Goal: Task Accomplishment & Management: Complete application form

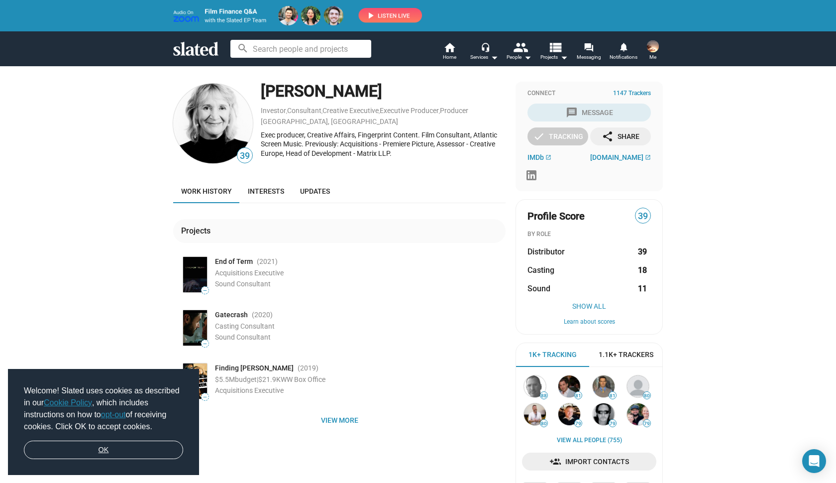
click at [68, 447] on link "OK" at bounding box center [103, 449] width 159 height 19
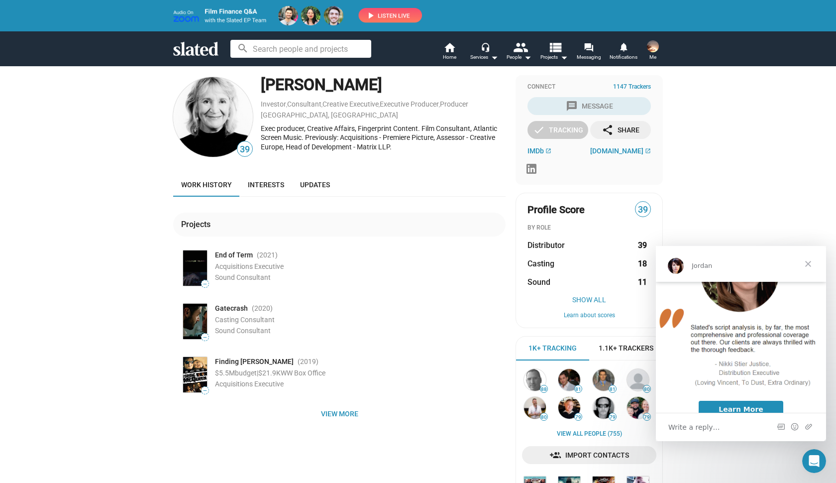
scroll to position [215, 0]
click at [811, 264] on span "Close" at bounding box center [808, 264] width 36 height 36
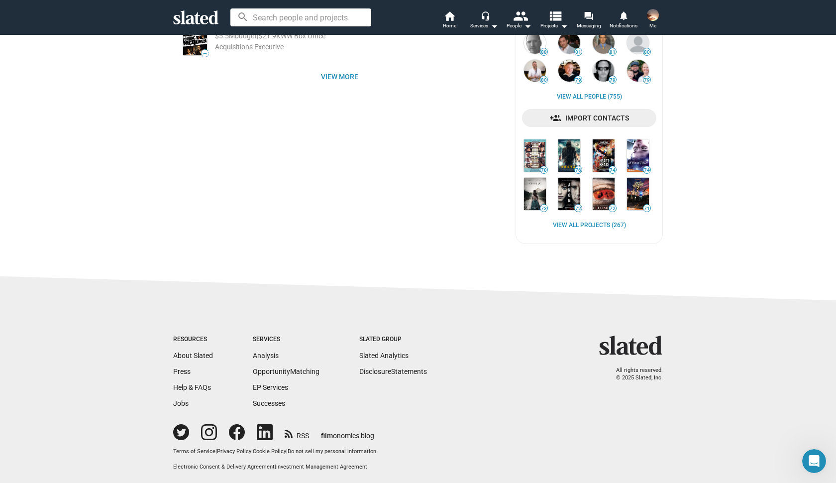
scroll to position [310, 0]
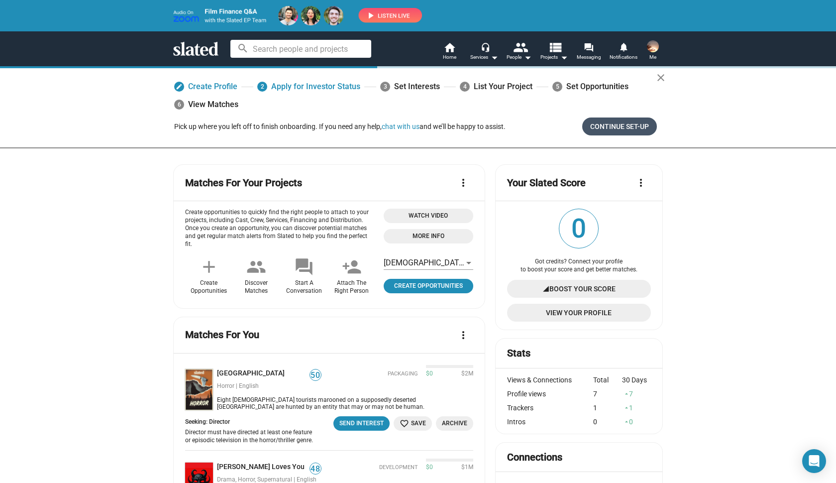
click at [620, 129] on span "Continue Set-up" at bounding box center [619, 126] width 59 height 18
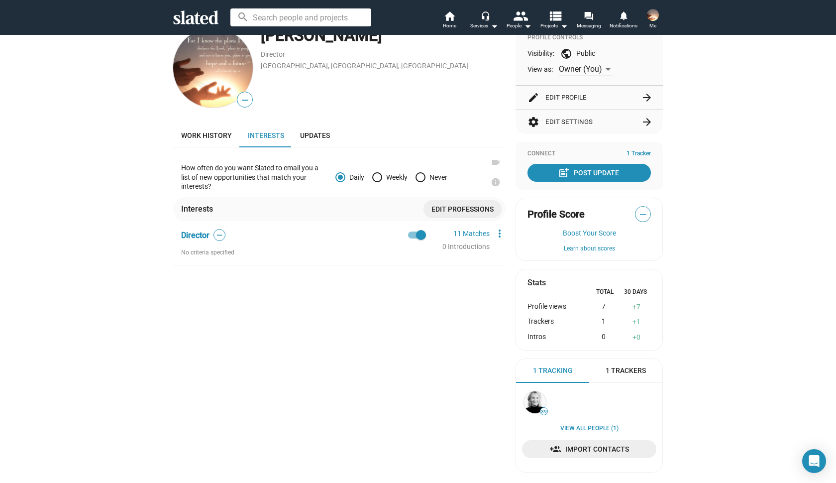
scroll to position [127, 0]
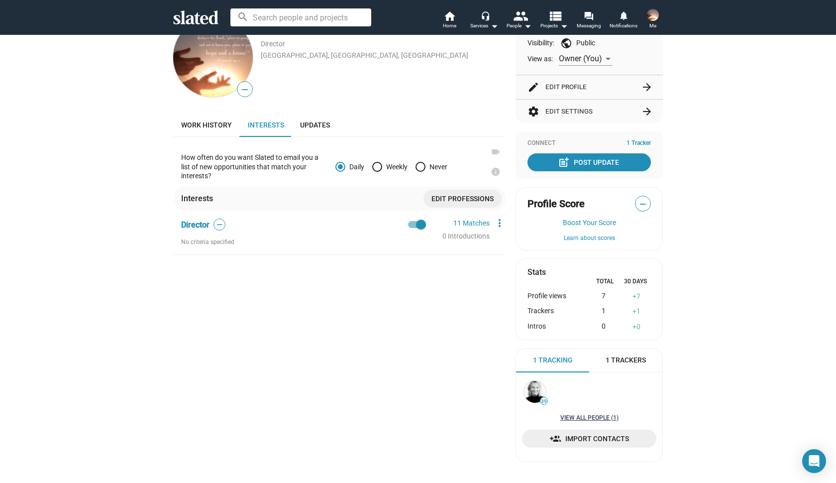
click at [590, 414] on link "View all People (1)" at bounding box center [589, 418] width 58 height 8
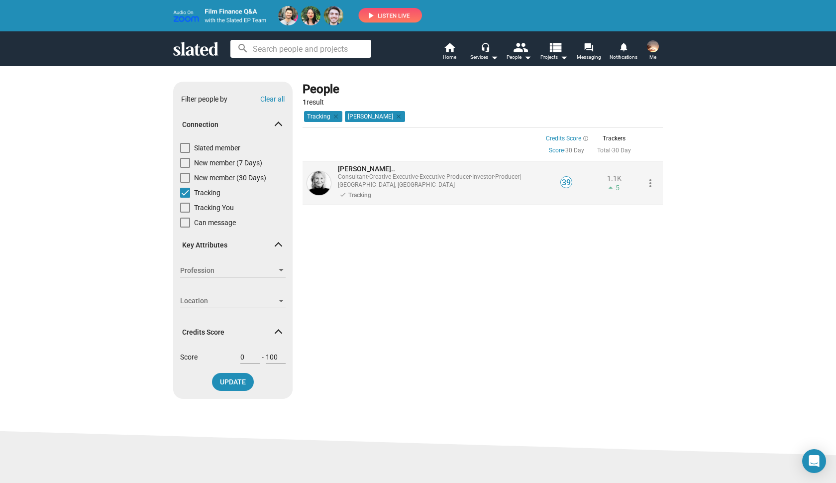
click at [383, 183] on span "London, United Kingdom" at bounding box center [396, 184] width 117 height 7
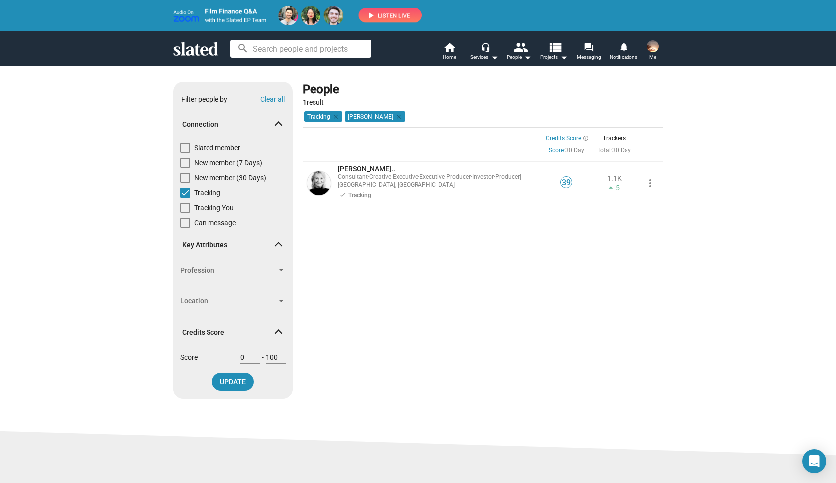
click at [186, 223] on span at bounding box center [185, 222] width 10 height 10
click at [185, 227] on input "Can message" at bounding box center [185, 227] width 0 height 0
checkbox input "true"
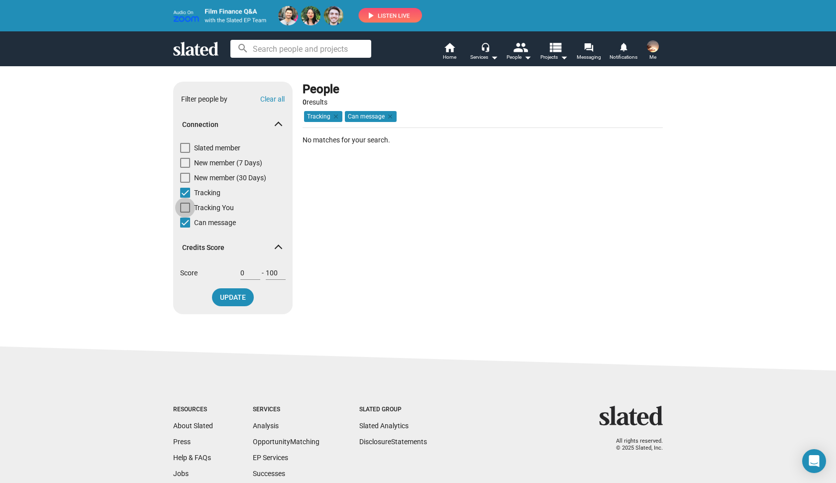
click at [187, 208] on span at bounding box center [185, 208] width 10 height 10
click at [185, 213] on input "Tracking You" at bounding box center [185, 213] width 0 height 0
checkbox input "true"
click at [186, 149] on span at bounding box center [185, 148] width 10 height 10
click at [185, 153] on input "Slated member" at bounding box center [185, 153] width 0 height 0
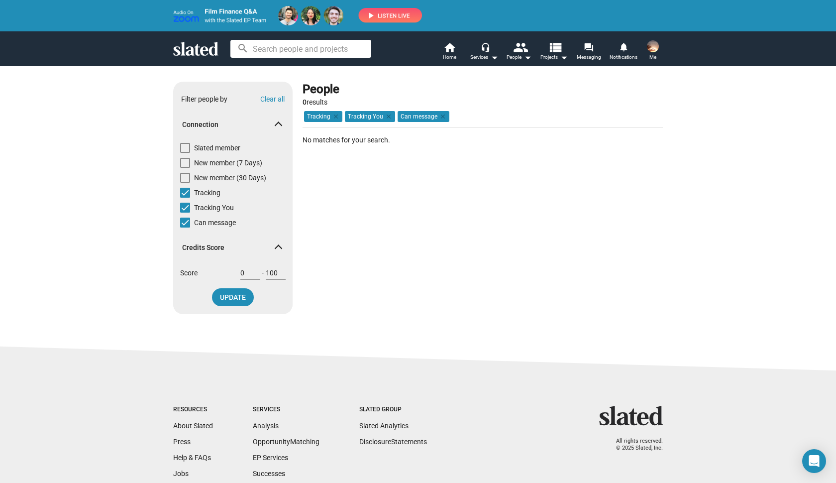
checkbox input "true"
click at [244, 297] on span "UPDATE" at bounding box center [233, 297] width 26 height 18
click at [184, 224] on span at bounding box center [185, 222] width 10 height 10
click at [185, 227] on input "Can message" at bounding box center [185, 227] width 0 height 0
checkbox input "false"
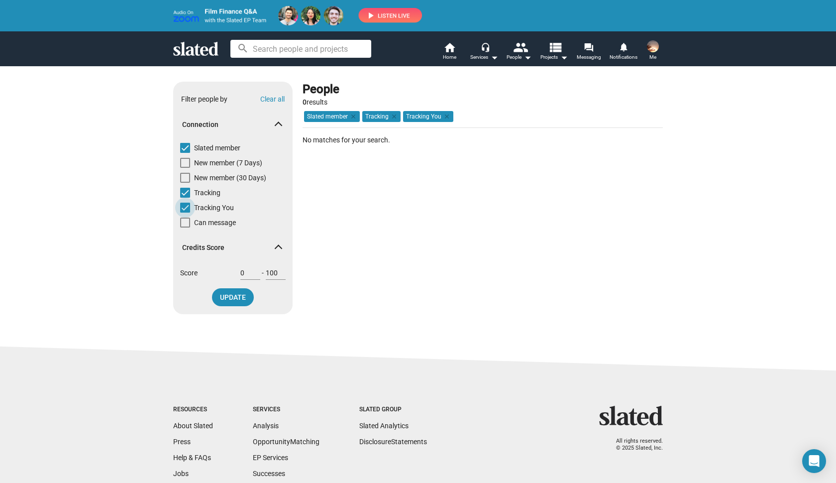
click at [185, 206] on span at bounding box center [185, 208] width 10 height 10
click at [185, 213] on input "Tracking You" at bounding box center [185, 213] width 0 height 0
checkbox input "false"
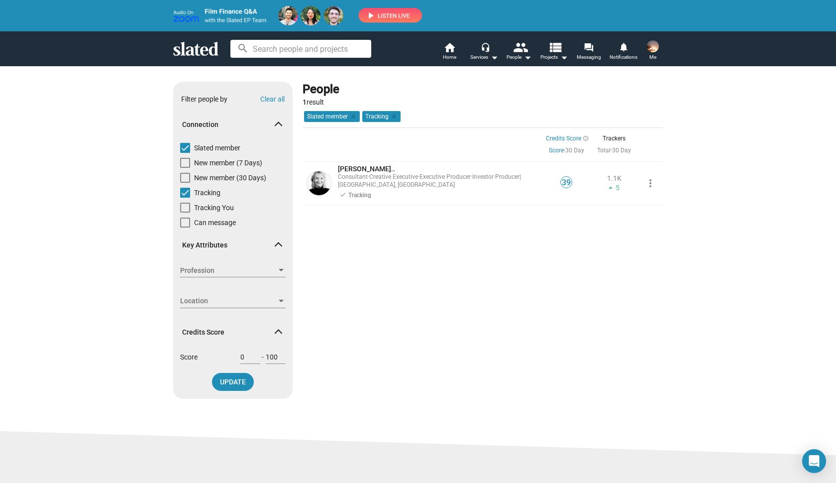
click at [188, 146] on span at bounding box center [185, 148] width 10 height 10
click at [185, 153] on input "Slated member" at bounding box center [185, 153] width 0 height 0
checkbox input "false"
click at [551, 58] on span "Projects arrow_drop_down" at bounding box center [554, 57] width 27 height 12
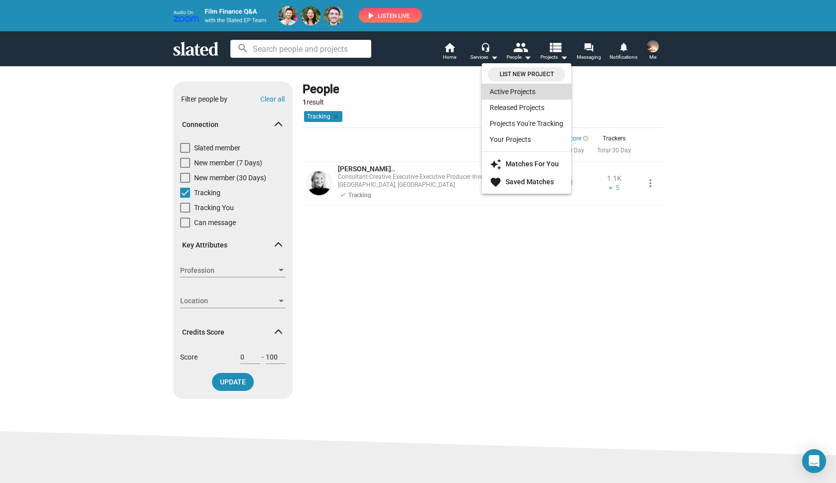
click at [522, 93] on link "Active Projects" at bounding box center [527, 92] width 90 height 16
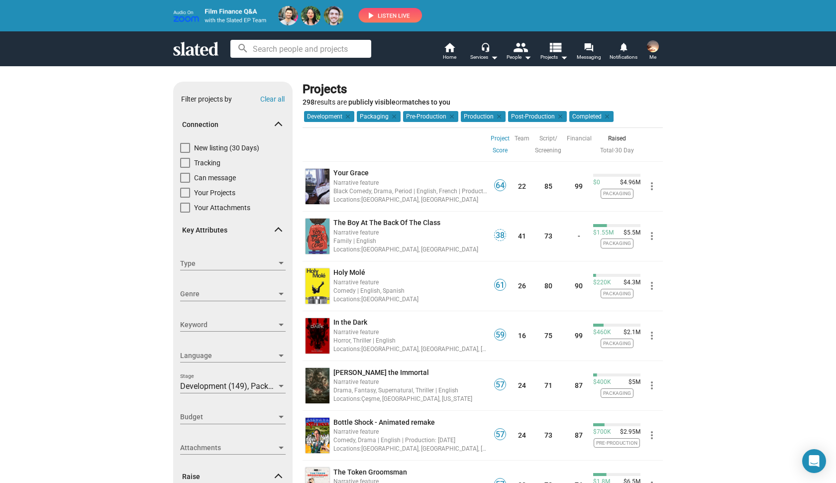
click at [651, 57] on span "Me" at bounding box center [653, 57] width 7 height 12
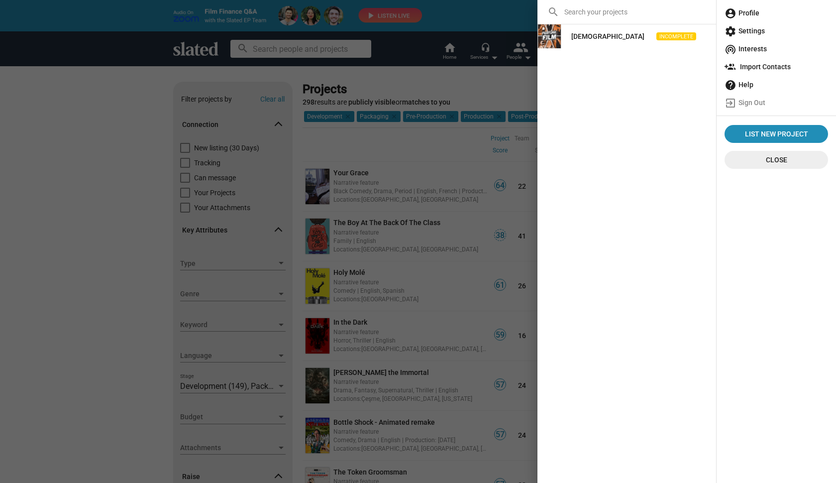
click at [544, 36] on img at bounding box center [550, 36] width 24 height 24
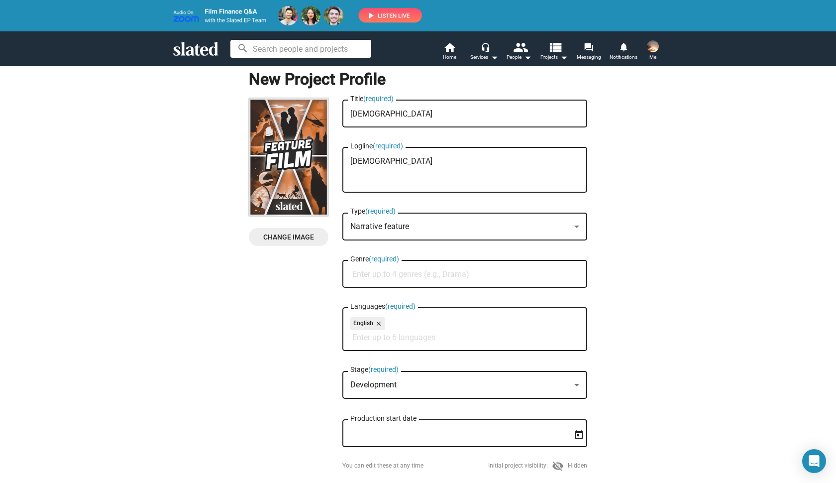
scroll to position [15, 0]
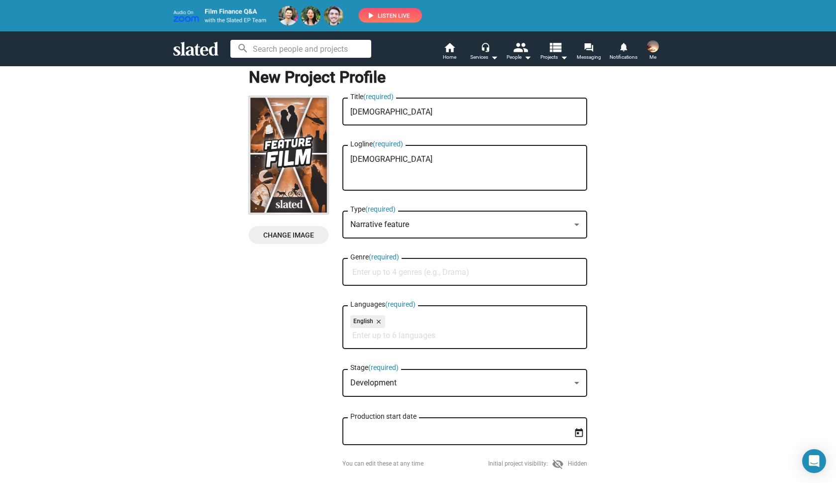
click at [294, 235] on span "Change Image" at bounding box center [289, 235] width 64 height 18
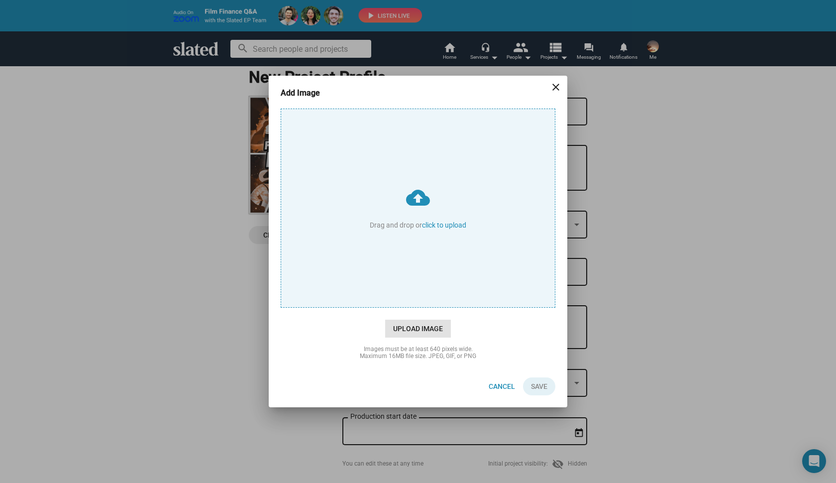
click at [414, 325] on span "Upload Image" at bounding box center [418, 329] width 66 height 18
click at [414, 307] on input "cloud_upload Drag and drop or click to upload" at bounding box center [418, 208] width 274 height 198
type input "C:\fakepath\image-3.jpg"
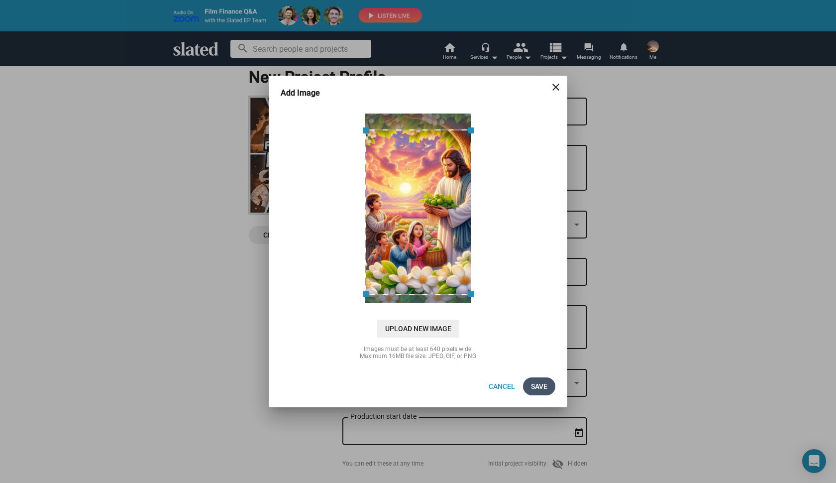
click at [539, 387] on span "Save" at bounding box center [539, 386] width 16 height 18
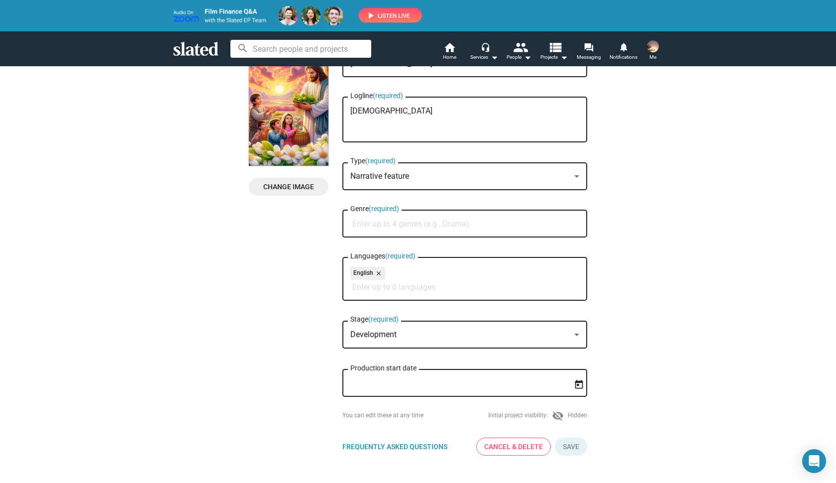
scroll to position [75, 0]
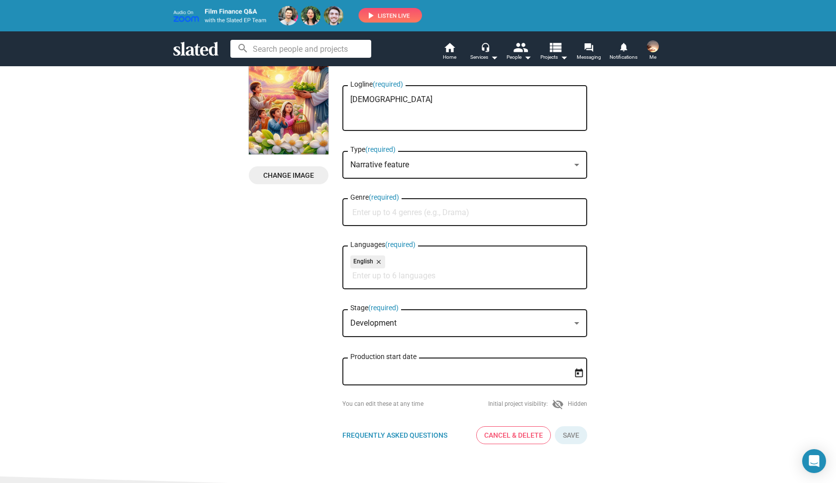
click at [374, 212] on input "Genre (required)" at bounding box center [466, 212] width 229 height 9
click at [378, 213] on input "Faith/Fmily" at bounding box center [466, 212] width 229 height 9
type input "Faith/Family"
click at [477, 253] on div "English close Languages (required)" at bounding box center [464, 266] width 229 height 45
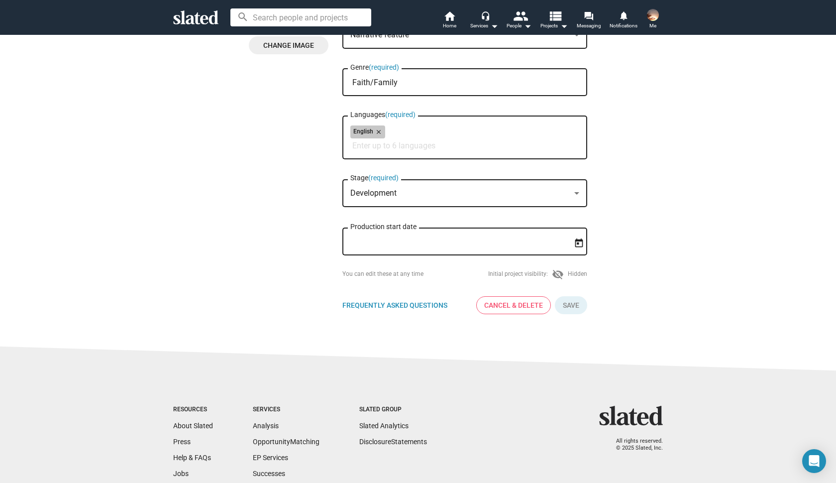
scroll to position [174, 0]
click at [576, 245] on icon "Open calendar" at bounding box center [579, 242] width 10 height 10
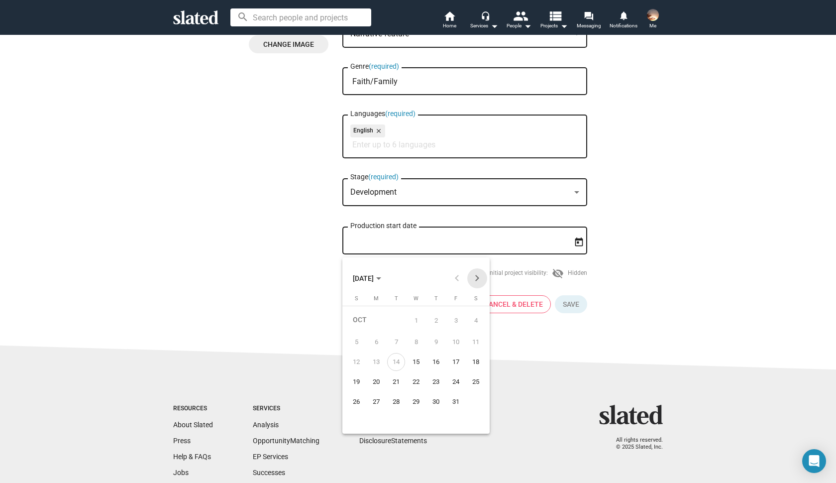
click at [476, 283] on button "Next month" at bounding box center [477, 278] width 20 height 20
click at [456, 278] on button "Previous month" at bounding box center [457, 278] width 20 height 20
click at [417, 359] on div "15" at bounding box center [416, 362] width 18 height 18
type input "10/15/2025"
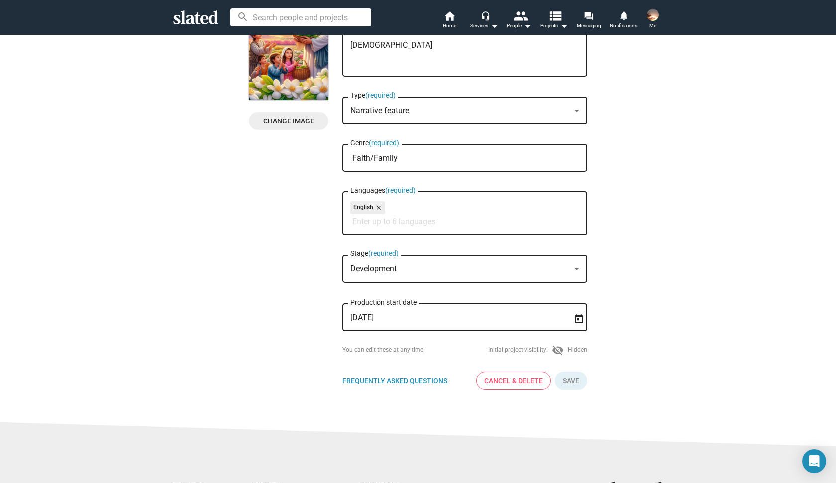
scroll to position [95, 0]
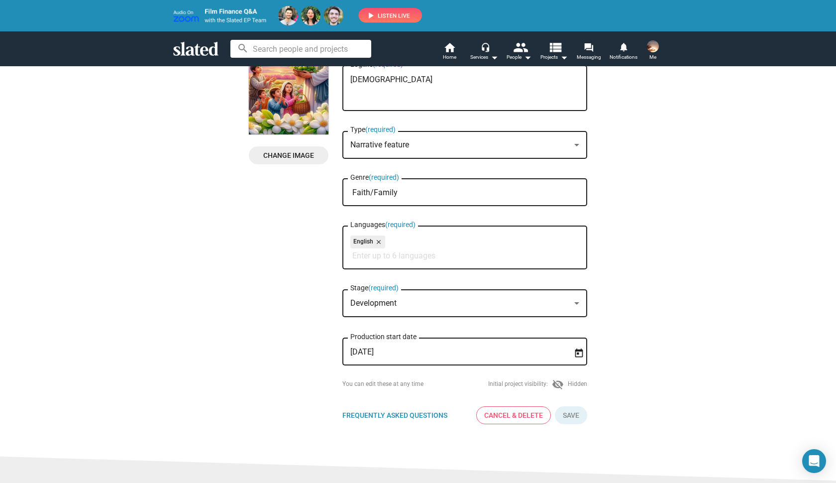
click at [404, 205] on div "Faith/Family Genre (required)" at bounding box center [464, 191] width 229 height 29
click at [374, 193] on input "Faith/Family" at bounding box center [466, 192] width 229 height 9
type input "Family"
click at [368, 213] on span "Family" at bounding box center [464, 218] width 233 height 20
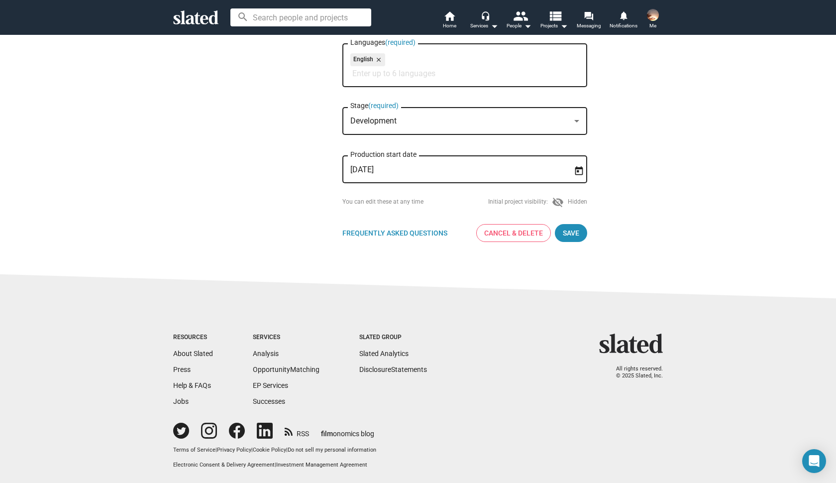
scroll to position [263, 0]
click at [577, 232] on span "Save" at bounding box center [571, 233] width 16 height 18
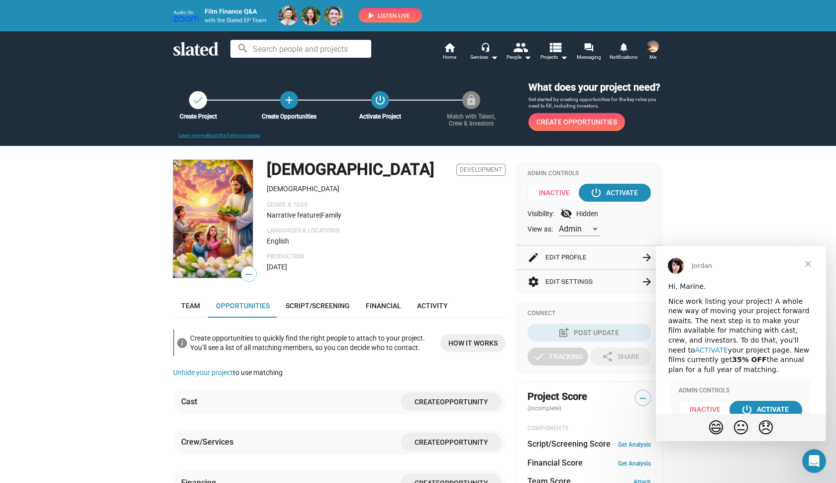
click at [728, 346] on link "ACTIVATE" at bounding box center [711, 350] width 33 height 8
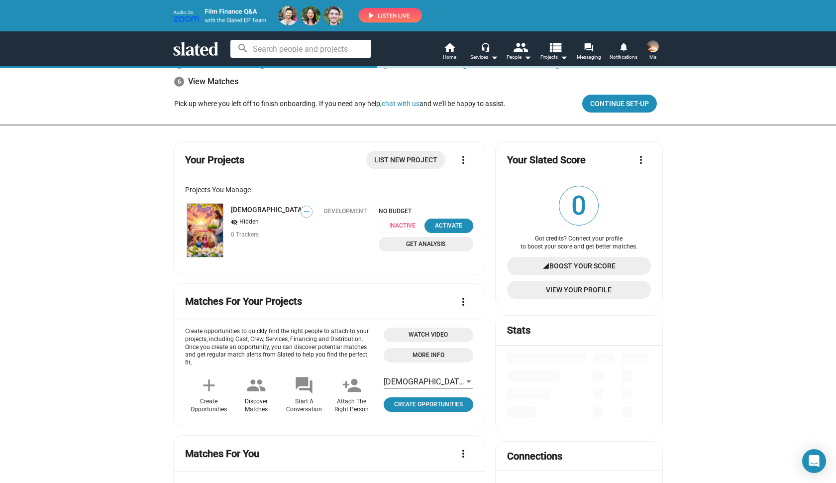
scroll to position [35, 0]
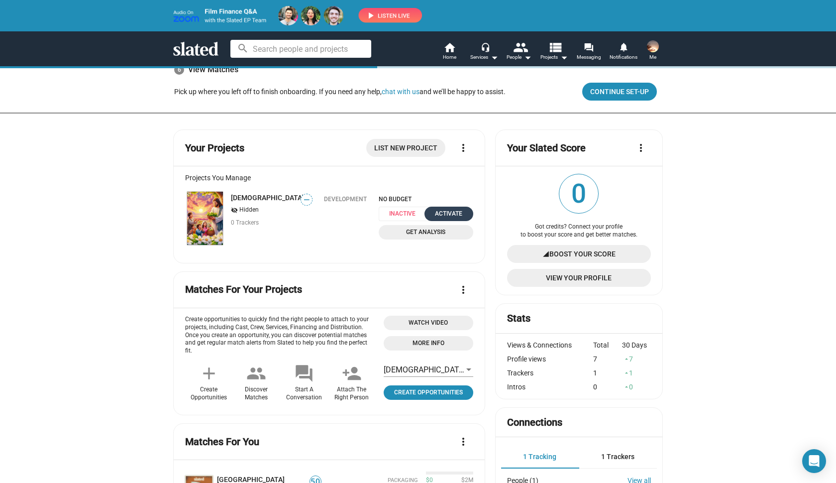
click at [450, 211] on div "Activate" at bounding box center [449, 214] width 37 height 10
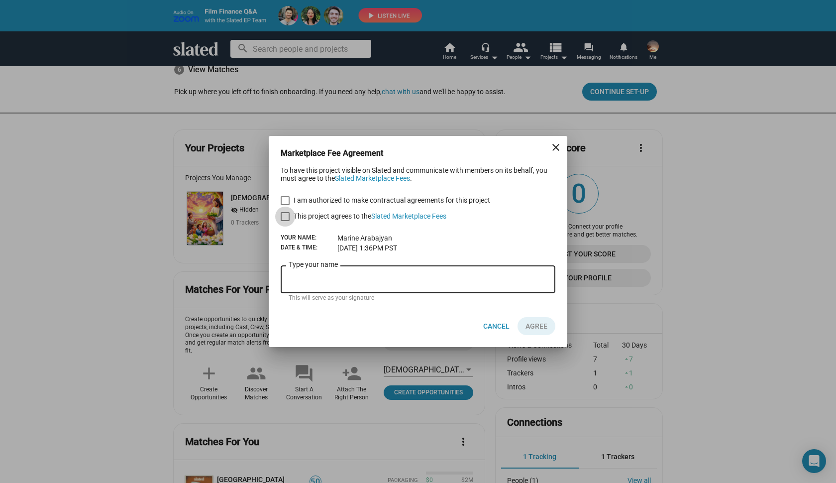
click at [287, 214] on span at bounding box center [285, 216] width 9 height 9
click at [285, 221] on input "This project agrees to the Slated Marketplace Fees" at bounding box center [285, 221] width 0 height 0
checkbox input "true"
click at [286, 201] on span at bounding box center [285, 200] width 9 height 9
click at [285, 205] on input "I am authorized to make contractual agreements for this project" at bounding box center [285, 205] width 0 height 0
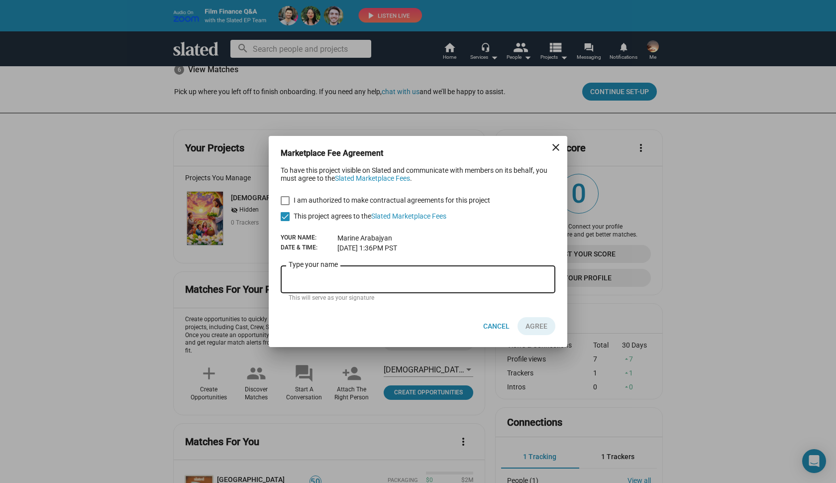
checkbox input "true"
click at [300, 278] on input "Type your name" at bounding box center [418, 279] width 259 height 9
type input "MARINE ARABAJYAN"
click at [538, 322] on span "AGREE" at bounding box center [537, 326] width 22 height 18
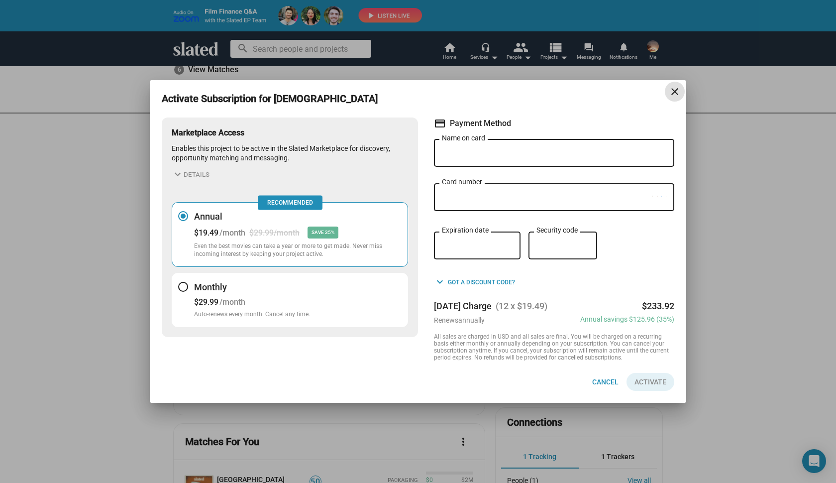
click at [183, 282] on div at bounding box center [183, 287] width 10 height 10
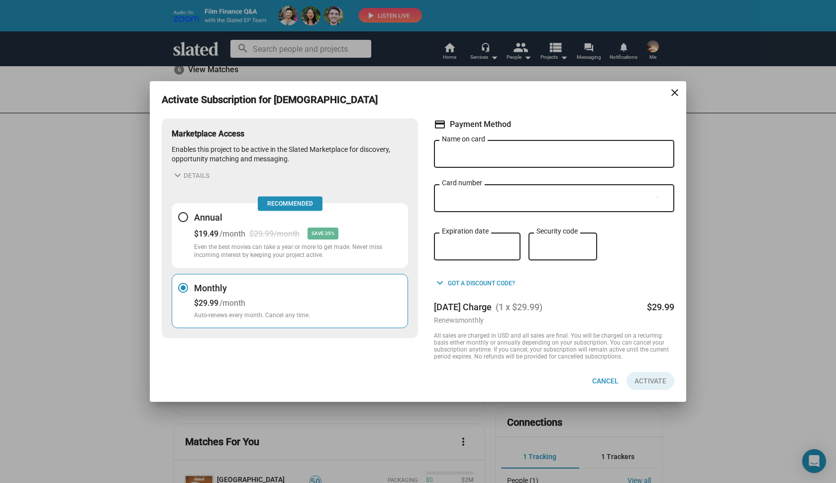
click at [470, 157] on input "Name on card" at bounding box center [554, 154] width 224 height 9
type input "[PERSON_NAME]"
click at [440, 246] on div "Expiration date" at bounding box center [477, 245] width 87 height 30
click at [535, 252] on div "Security code" at bounding box center [563, 245] width 69 height 30
click at [655, 382] on span "Activate" at bounding box center [651, 381] width 32 height 18
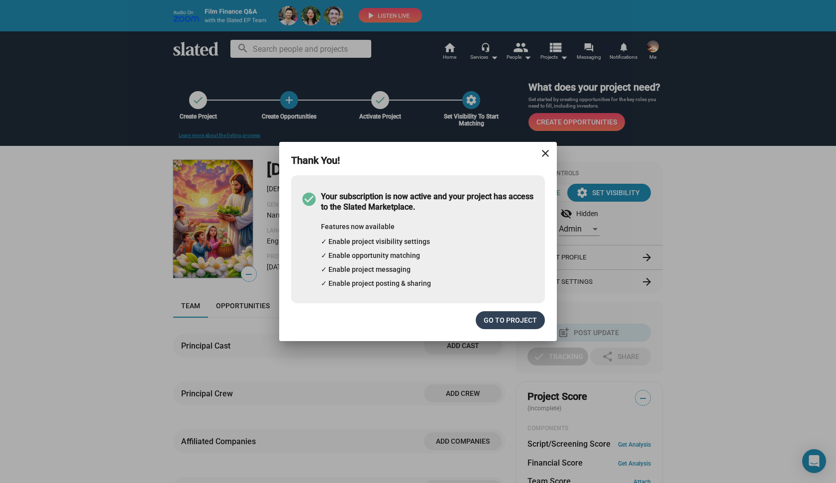
click at [500, 321] on span "Go to project" at bounding box center [510, 320] width 53 height 18
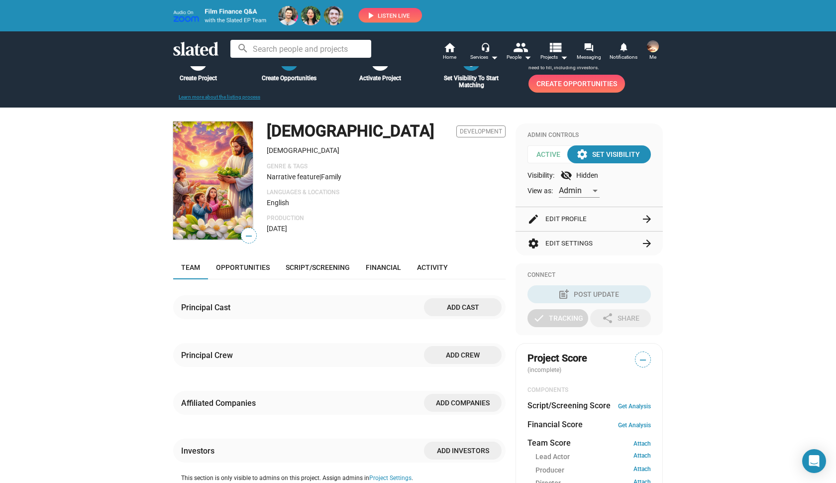
scroll to position [40, 0]
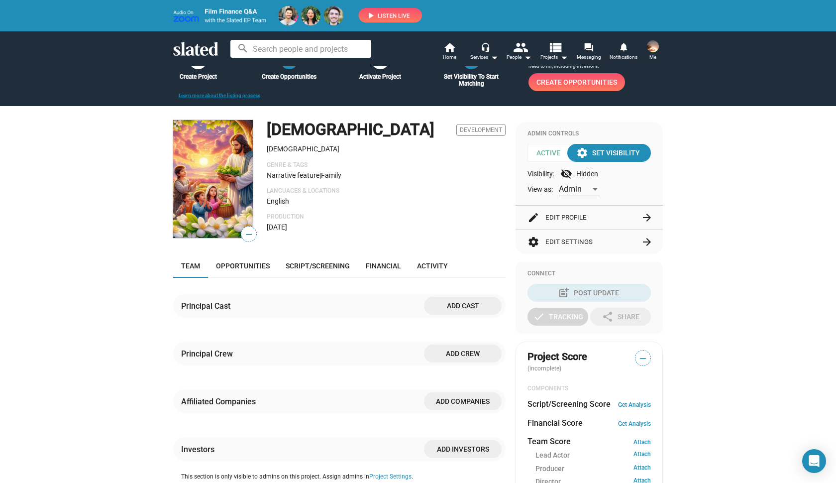
click at [569, 180] on mat-icon "visibility_off" at bounding box center [566, 174] width 12 height 12
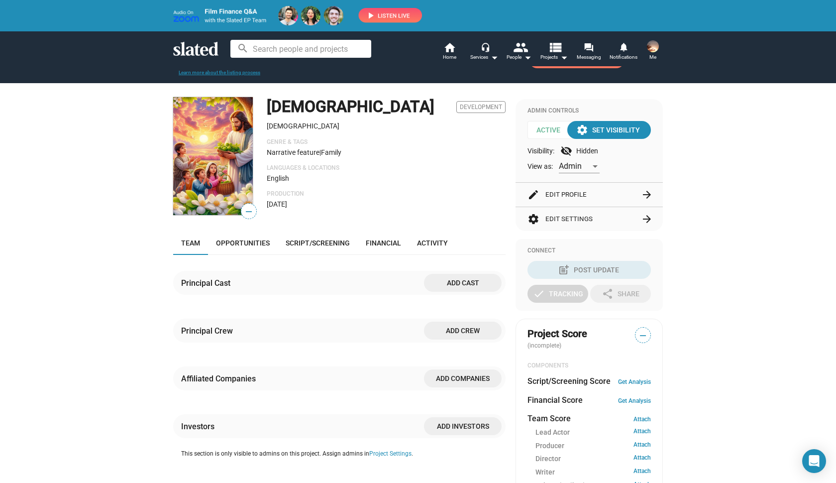
scroll to position [63, 0]
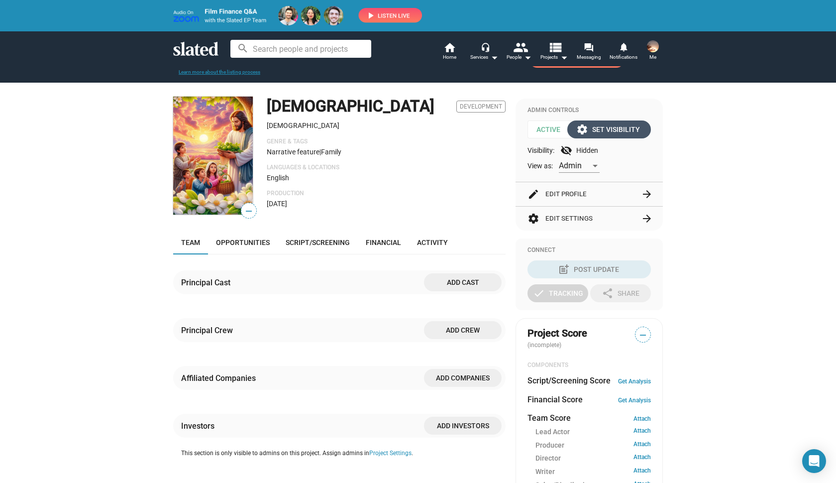
click at [622, 138] on div "settings Set Visibility" at bounding box center [609, 129] width 62 height 18
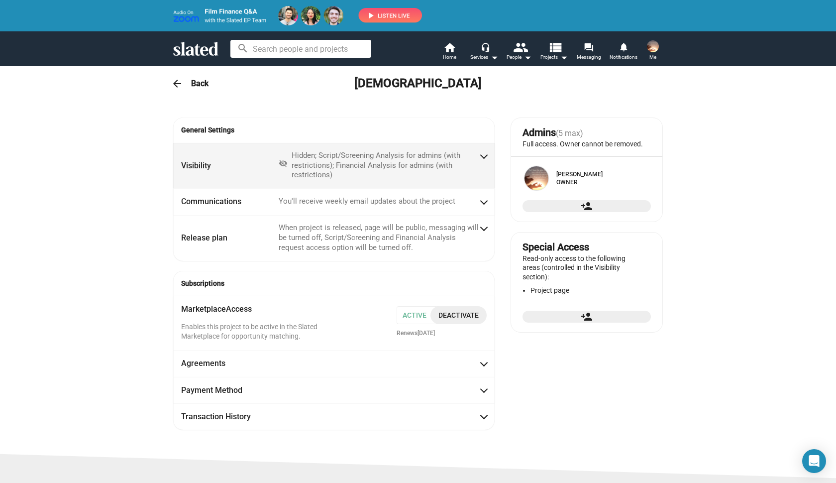
click at [481, 158] on span "Visibility visibility_off Hidden; Script/Screening Analysis for admins (with re…" at bounding box center [334, 166] width 306 height 30
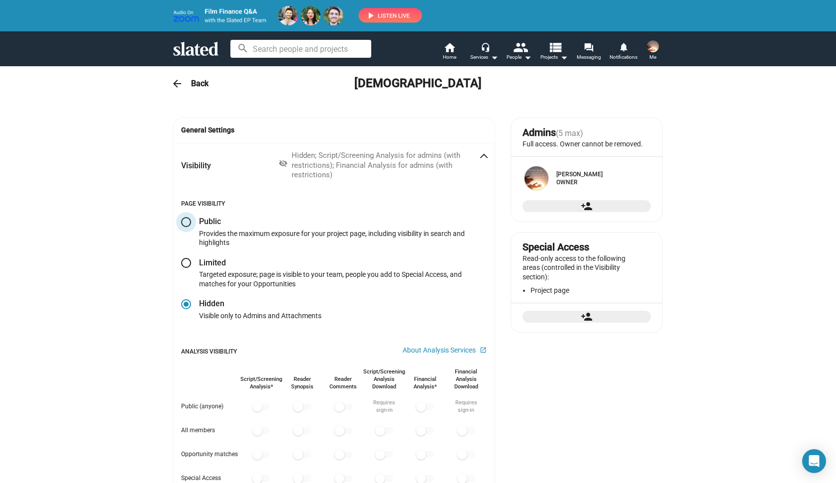
click at [188, 220] on span at bounding box center [186, 222] width 10 height 10
click at [188, 220] on input "radio" at bounding box center [186, 222] width 10 height 10
radio input "true"
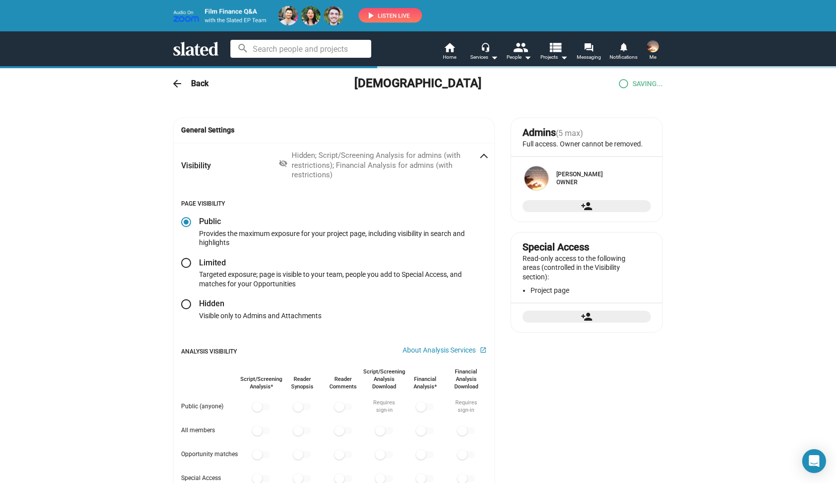
checkbox input "true"
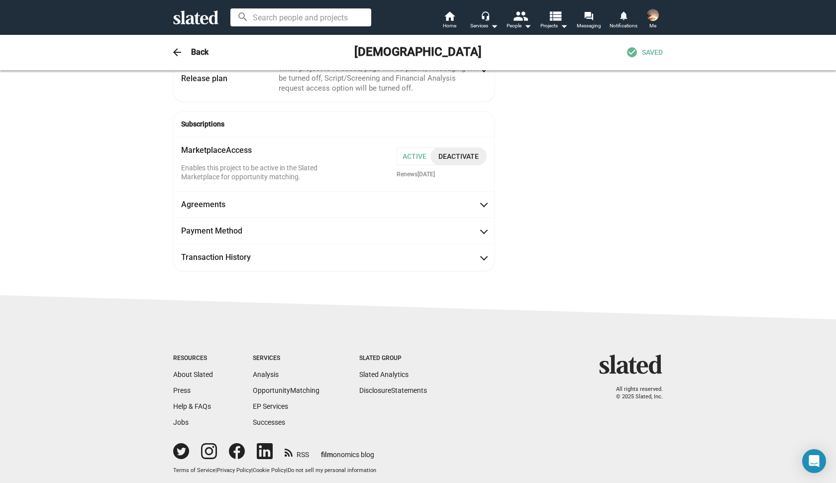
scroll to position [531, 0]
click at [483, 198] on span at bounding box center [483, 203] width 5 height 10
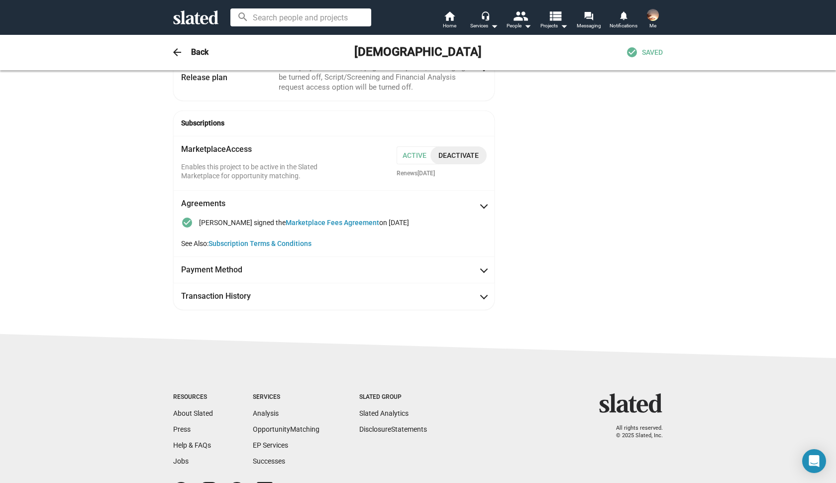
scroll to position [572, 0]
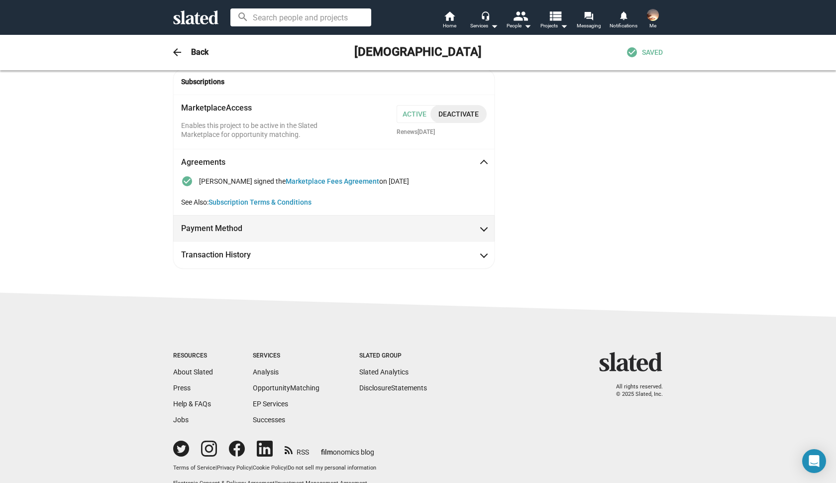
click at [484, 222] on span at bounding box center [483, 227] width 5 height 10
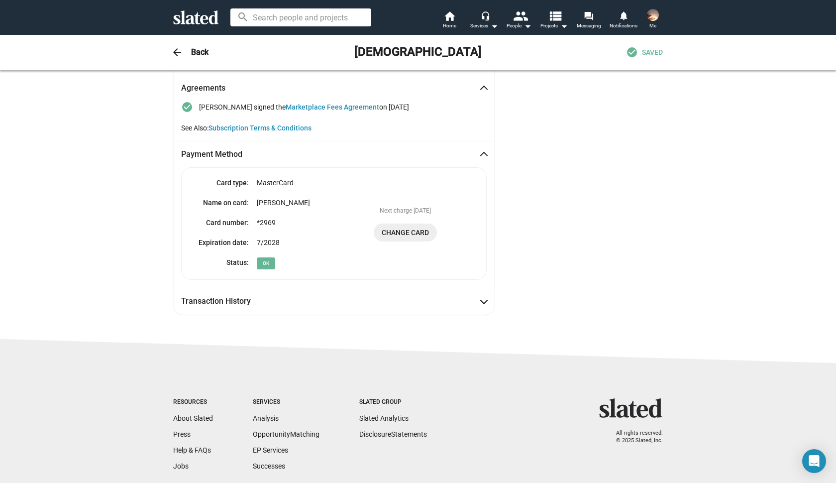
scroll to position [648, 0]
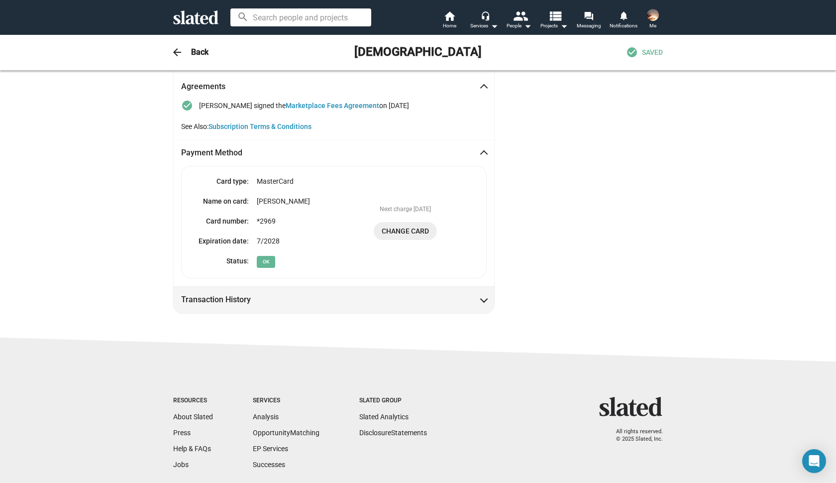
click at [486, 294] on span at bounding box center [483, 299] width 5 height 10
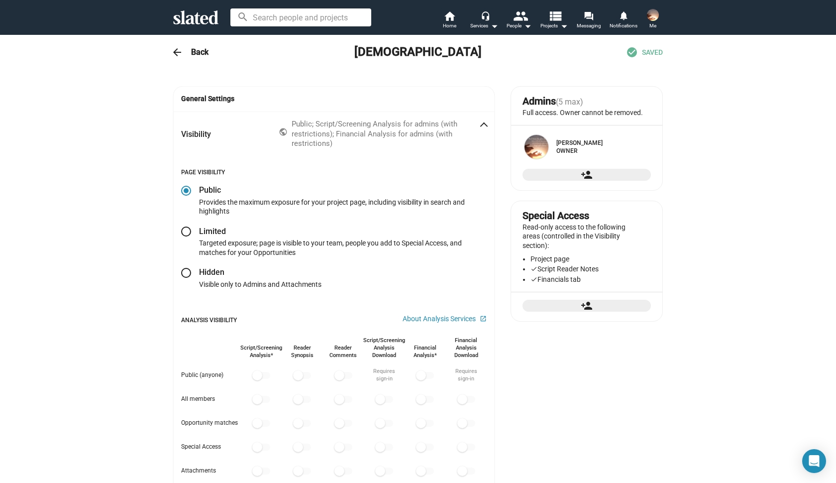
scroll to position [0, 0]
click at [179, 49] on mat-icon "arrow_back" at bounding box center [177, 52] width 12 height 12
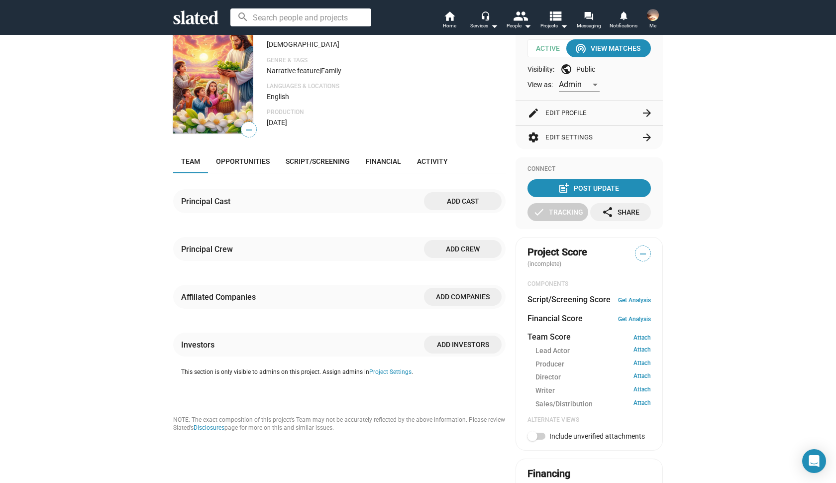
scroll to position [113, 0]
click at [249, 165] on span "Opportunities" at bounding box center [243, 161] width 54 height 8
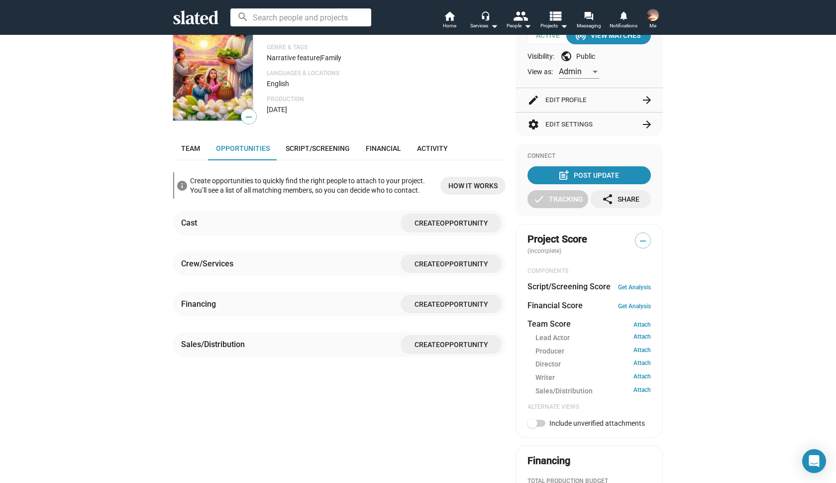
scroll to position [125, 0]
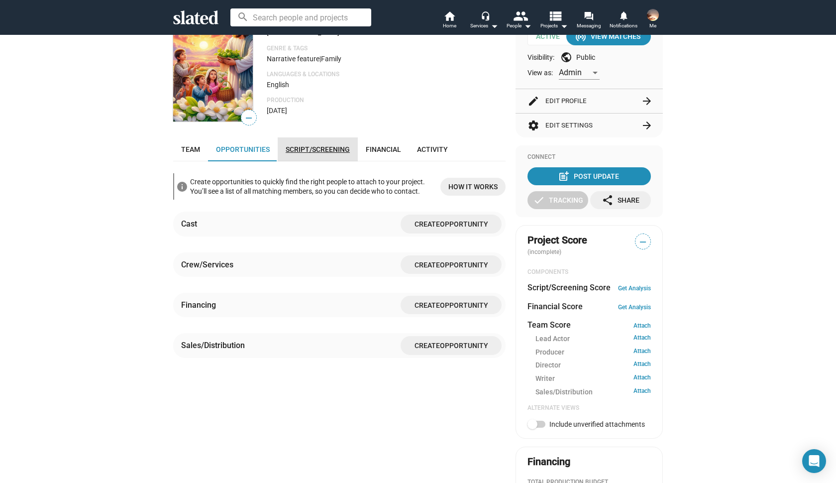
click at [310, 158] on link "Script/Screening" at bounding box center [318, 149] width 80 height 24
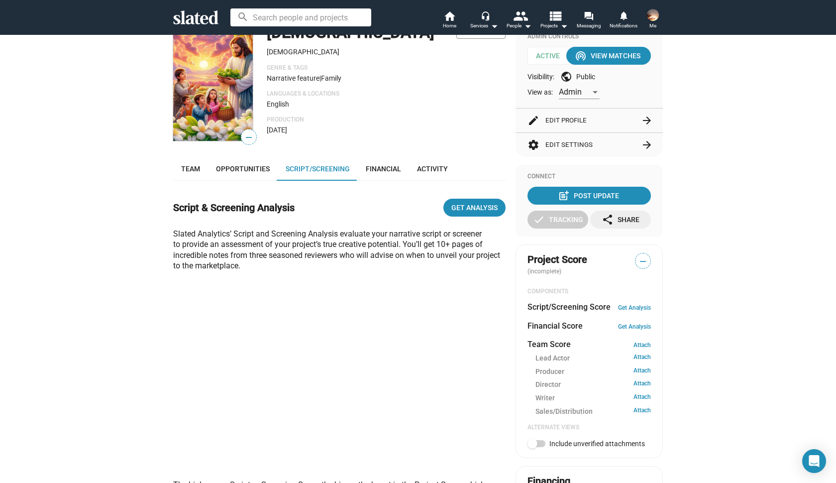
scroll to position [107, 0]
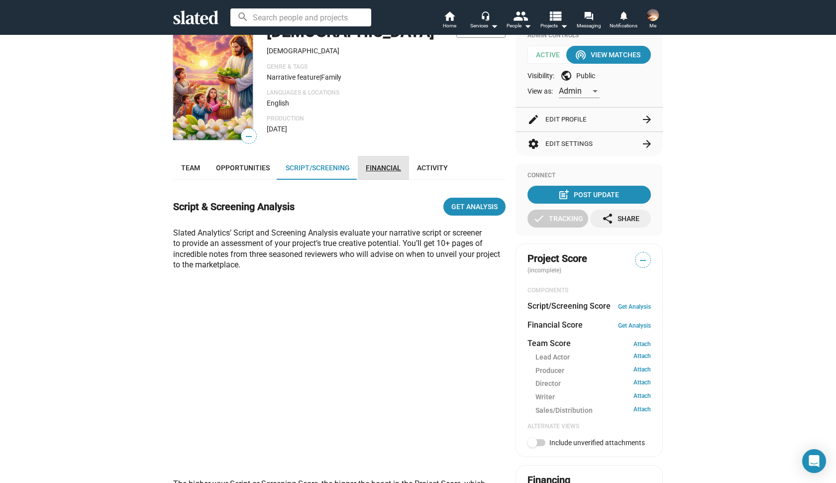
click at [390, 172] on span "Financial" at bounding box center [383, 168] width 35 height 8
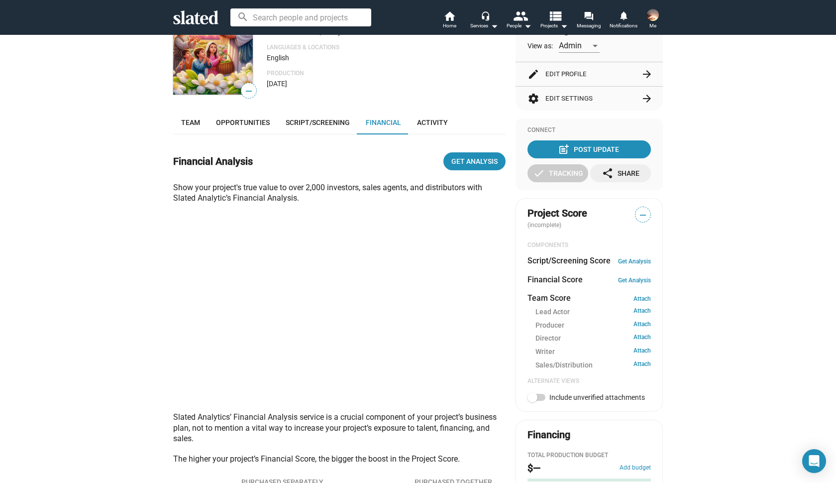
scroll to position [159, 0]
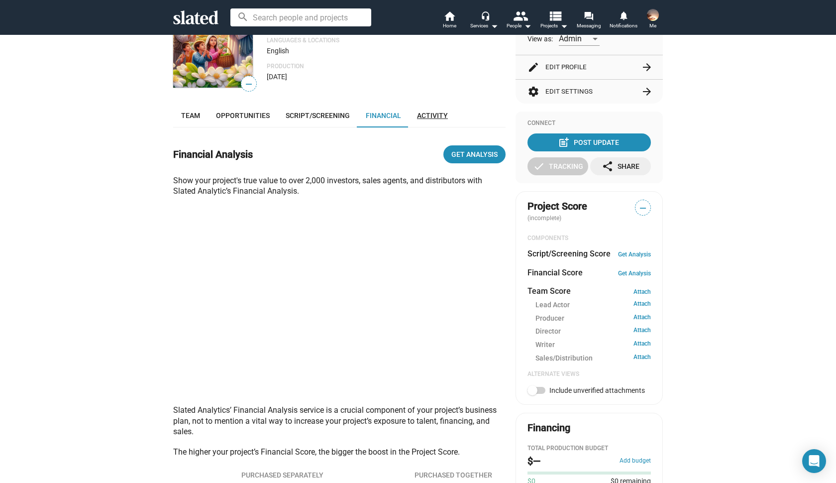
click at [431, 119] on span "Activity" at bounding box center [432, 115] width 31 height 8
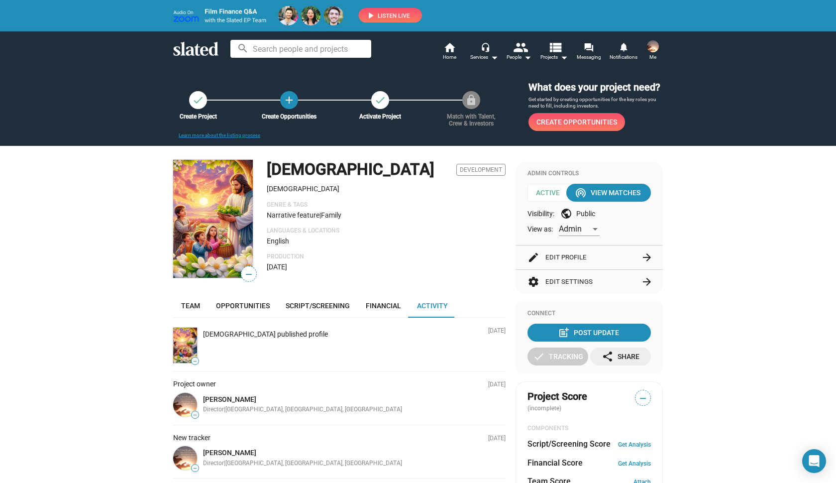
click at [565, 131] on span "Create Opportunities" at bounding box center [577, 122] width 81 height 18
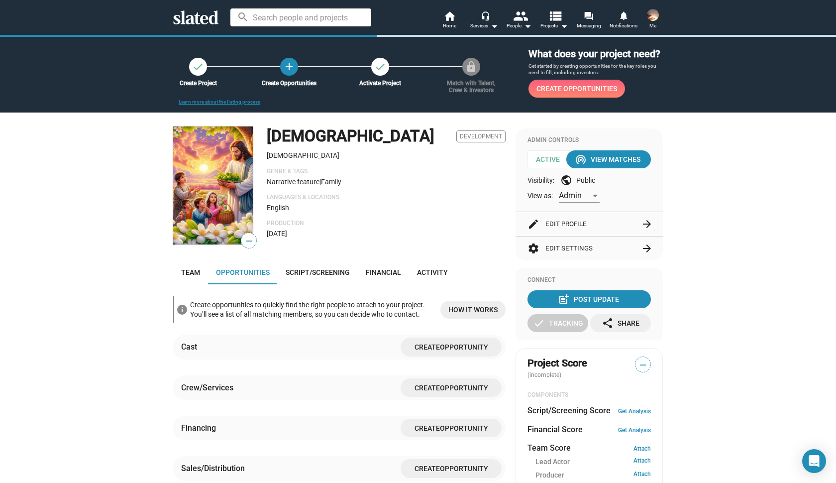
scroll to position [240, 0]
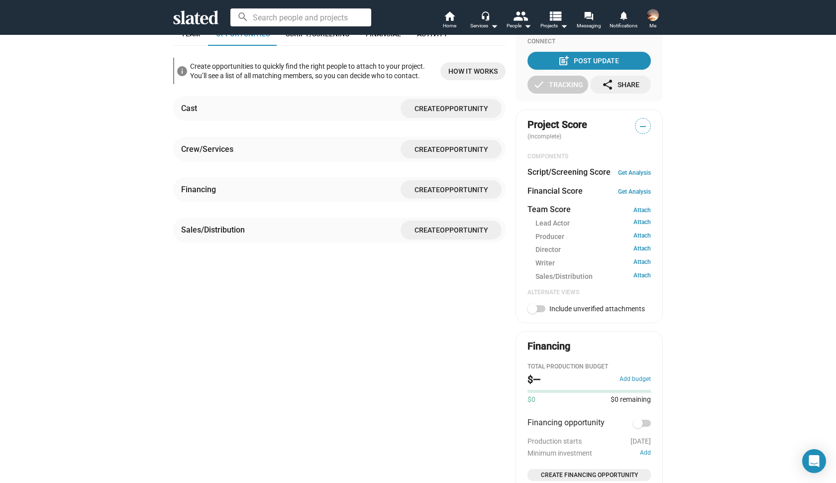
click at [466, 117] on span "Create Opportunity" at bounding box center [451, 108] width 85 height 18
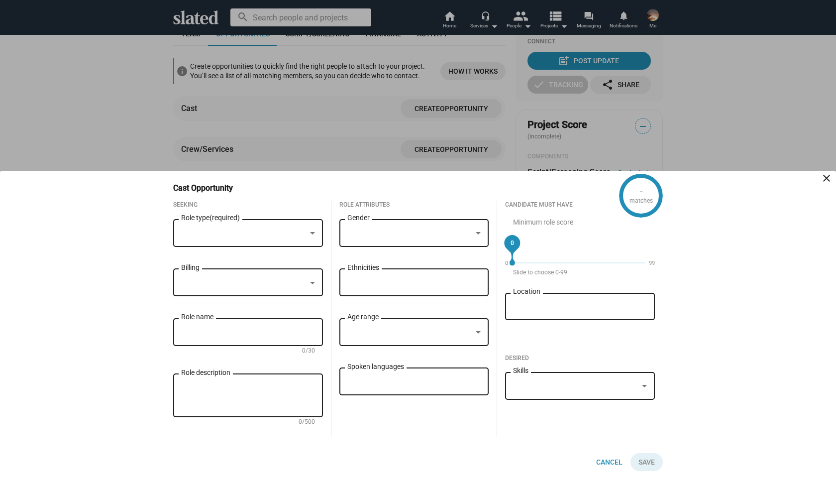
click at [827, 177] on mat-icon "close" at bounding box center [827, 178] width 12 height 12
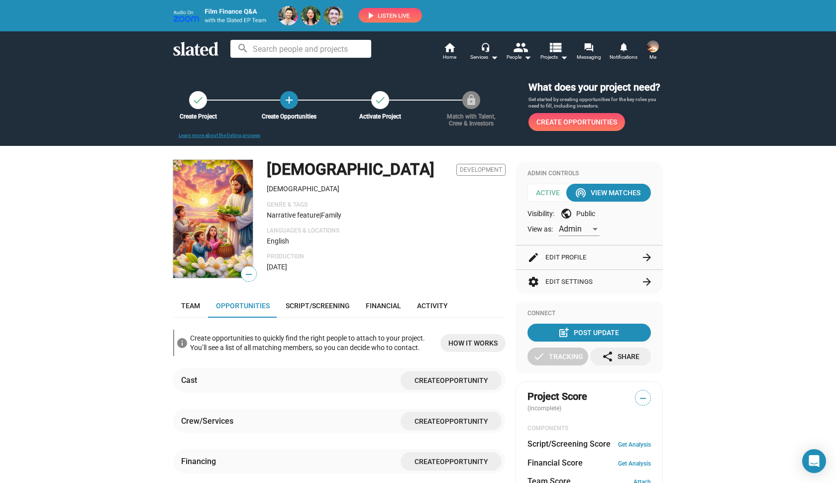
scroll to position [0, 0]
click at [195, 131] on div "check Create Project add Create Opportunities check Activate Project lock Match…" at bounding box center [418, 106] width 510 height 50
click at [195, 138] on link "Learn more about the listing process" at bounding box center [220, 134] width 82 height 5
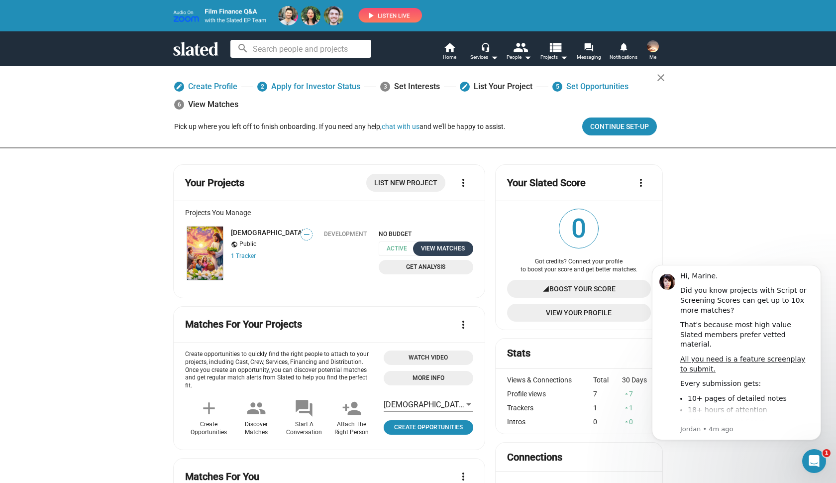
click at [440, 249] on div "View Matches" at bounding box center [443, 248] width 48 height 10
